Goal: Navigation & Orientation: Understand site structure

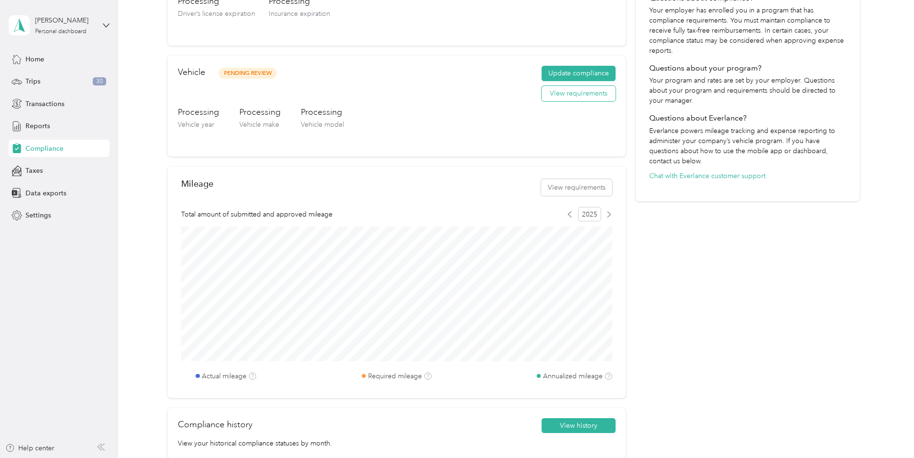
scroll to position [240, 0]
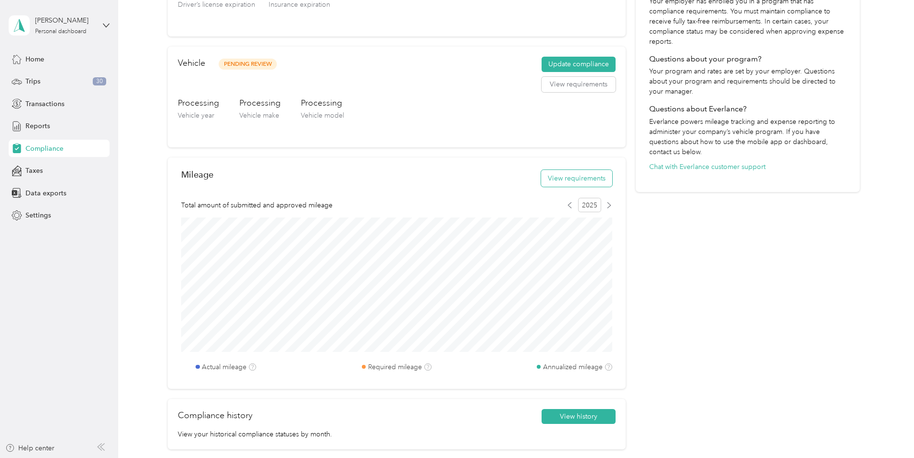
click at [589, 180] on button "View requirements" at bounding box center [576, 178] width 71 height 17
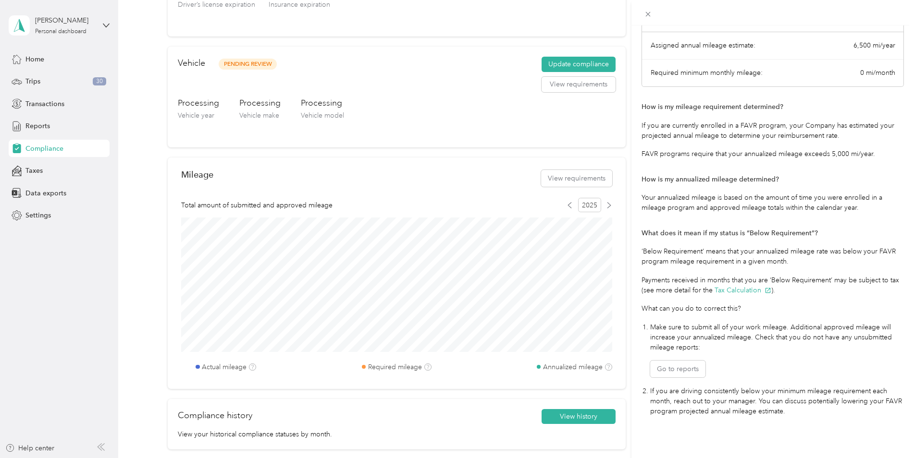
scroll to position [0, 0]
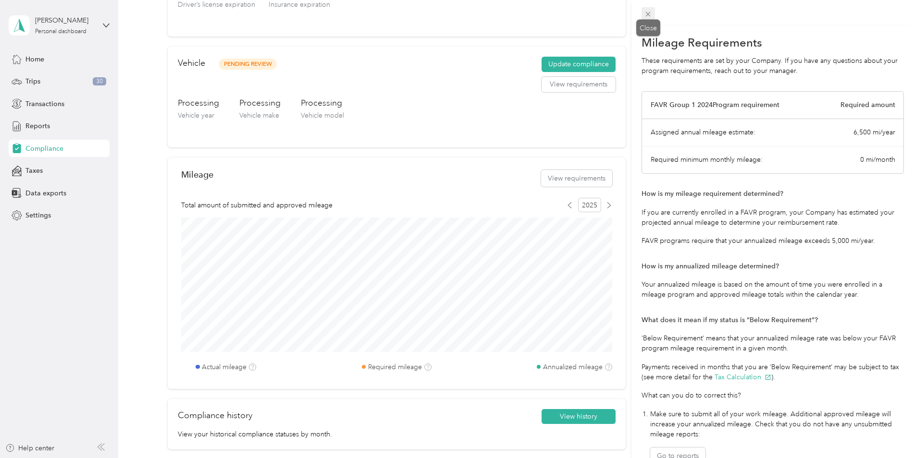
click at [647, 16] on icon at bounding box center [648, 14] width 8 height 8
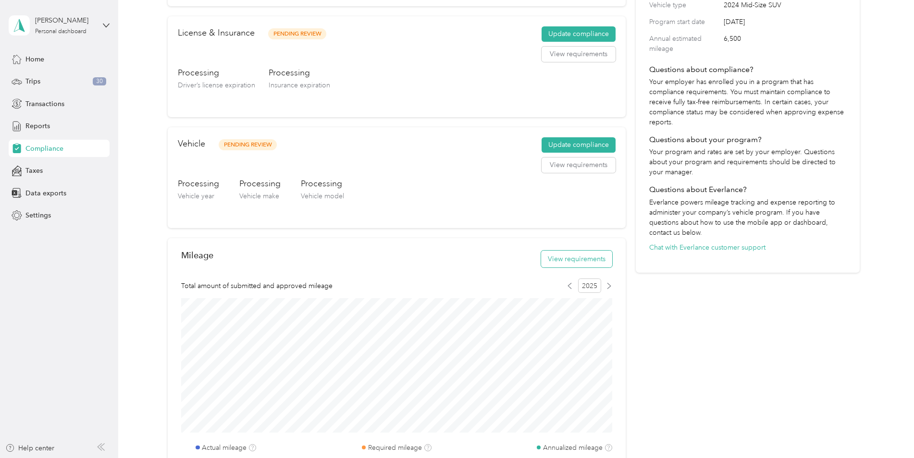
scroll to position [200, 0]
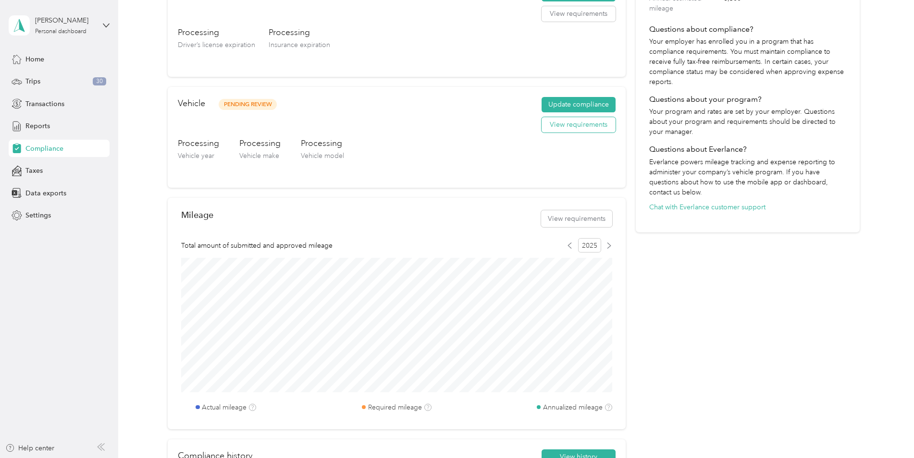
click at [579, 131] on button "View requirements" at bounding box center [578, 124] width 74 height 15
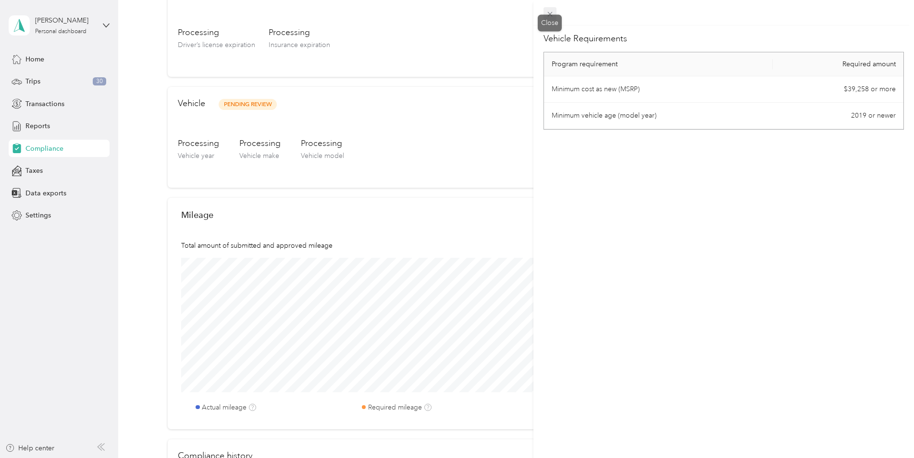
click at [550, 11] on icon at bounding box center [550, 14] width 8 height 8
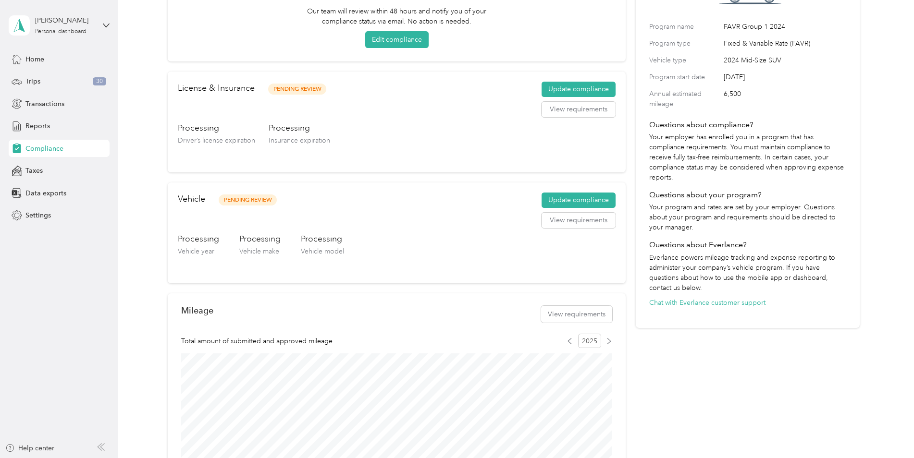
scroll to position [104, 0]
click at [579, 115] on button "View requirements" at bounding box center [578, 109] width 74 height 15
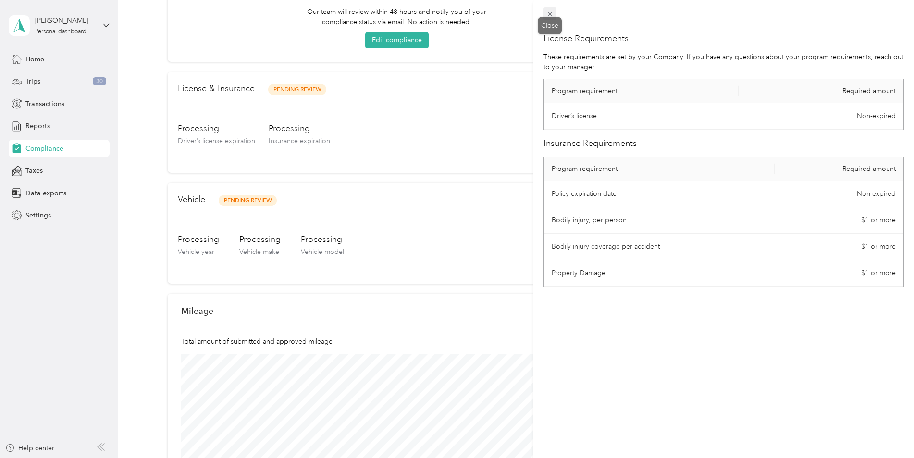
click at [546, 16] on icon at bounding box center [550, 14] width 8 height 8
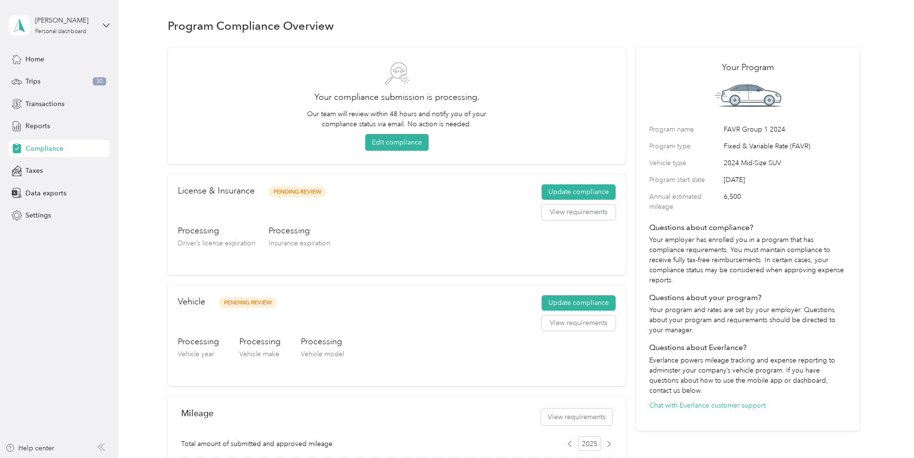
scroll to position [0, 0]
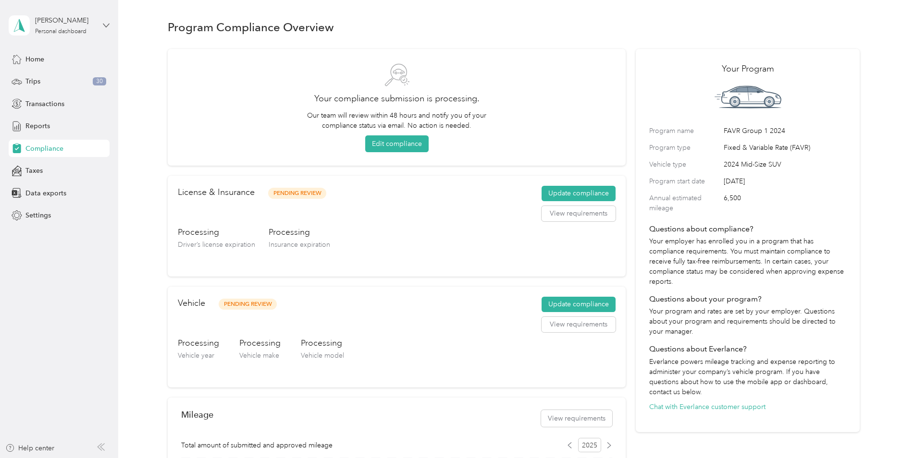
drag, startPoint x: 113, startPoint y: 24, endPoint x: 108, endPoint y: 27, distance: 6.0
click at [111, 25] on aside "Zackery Taylor Personal dashboard Home Trips 30 Transactions Reports Compliance…" at bounding box center [59, 229] width 118 height 458
click at [107, 27] on icon at bounding box center [106, 25] width 7 height 7
click at [107, 25] on icon at bounding box center [106, 25] width 6 height 3
click at [89, 61] on div "Home" at bounding box center [59, 58] width 101 height 17
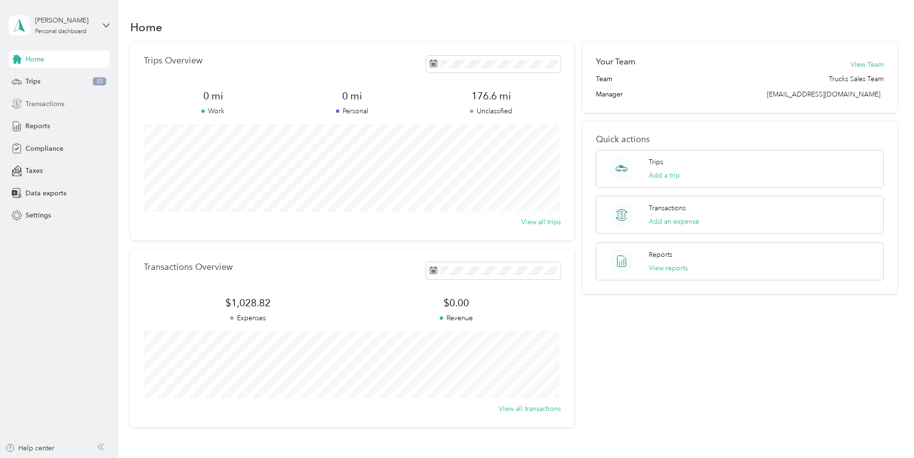
click at [58, 101] on span "Transactions" at bounding box center [44, 104] width 39 height 10
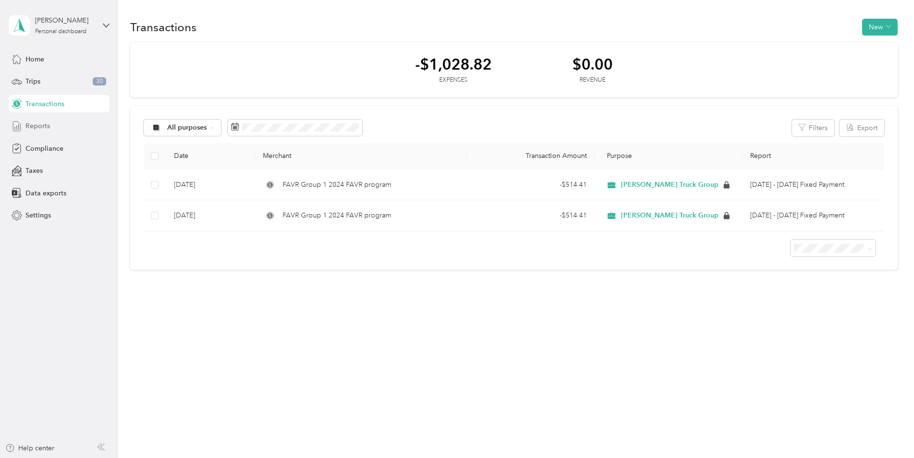
click at [48, 122] on span "Reports" at bounding box center [37, 126] width 24 height 10
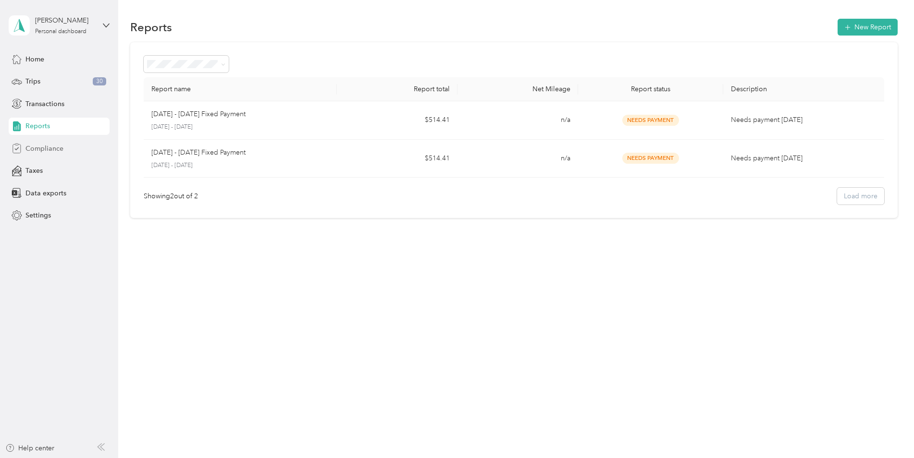
click at [47, 153] on span "Compliance" at bounding box center [44, 149] width 38 height 10
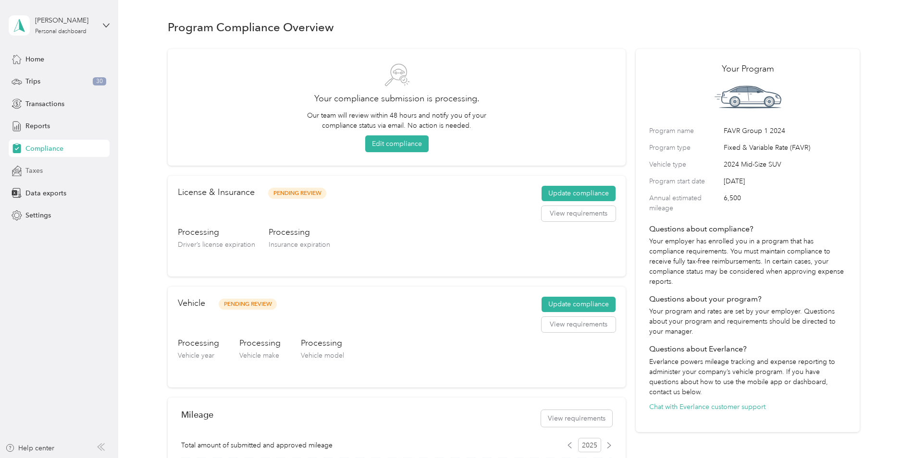
click at [41, 170] on span "Taxes" at bounding box center [33, 171] width 17 height 10
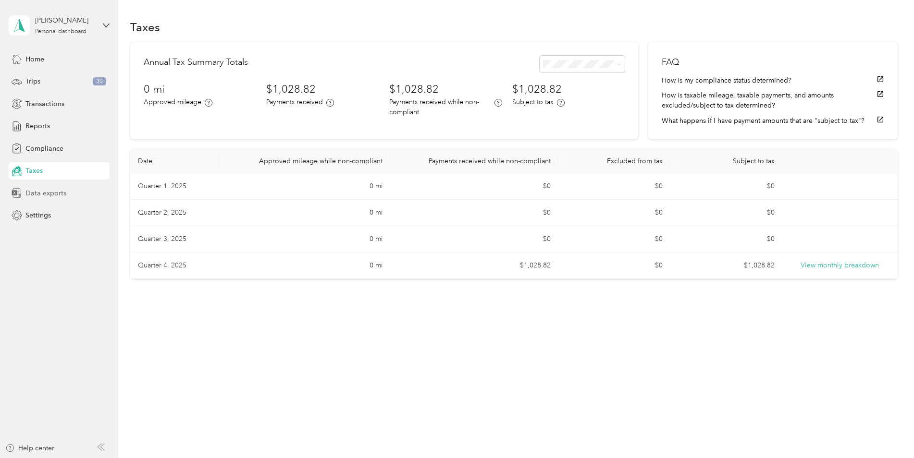
click at [40, 189] on span "Data exports" at bounding box center [45, 193] width 41 height 10
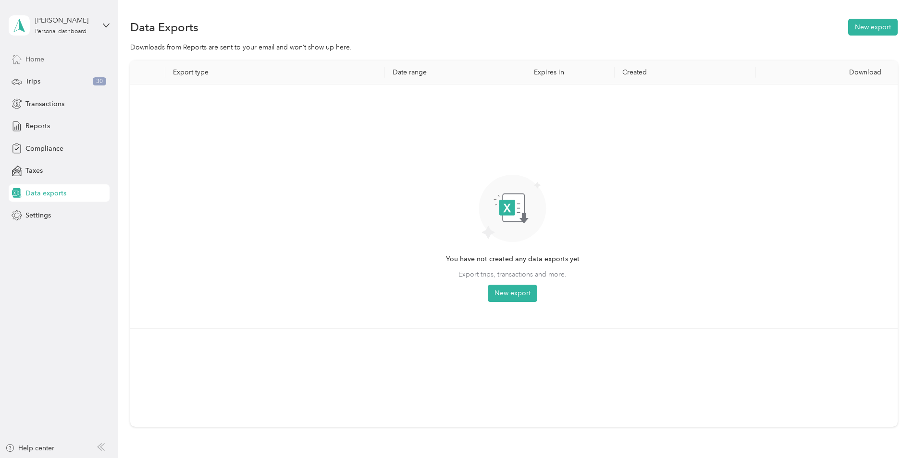
click at [29, 51] on div "Home" at bounding box center [59, 58] width 101 height 17
